Goal: Navigation & Orientation: Find specific page/section

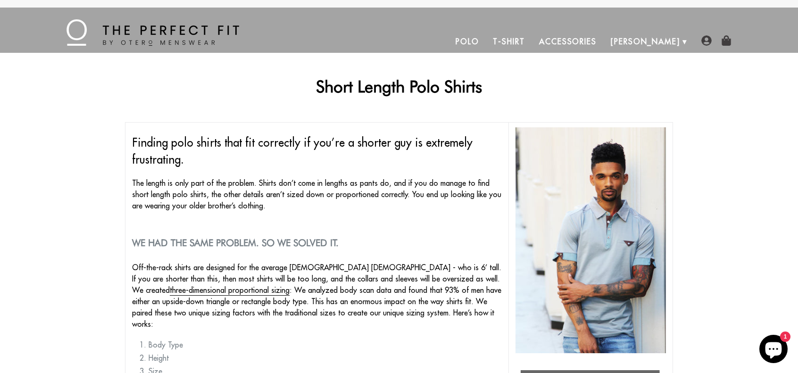
click at [486, 36] on link "Polo" at bounding box center [468, 41] width 38 height 23
